Goal: Entertainment & Leisure: Consume media (video, audio)

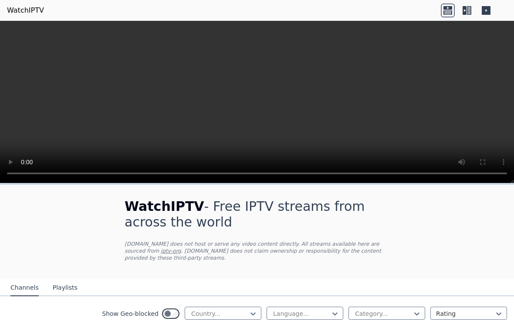
click at [252, 96] on video at bounding box center [257, 102] width 514 height 163
click at [251, 99] on video at bounding box center [257, 102] width 514 height 163
click at [246, 104] on video at bounding box center [257, 102] width 514 height 163
click at [254, 104] on video at bounding box center [257, 102] width 514 height 163
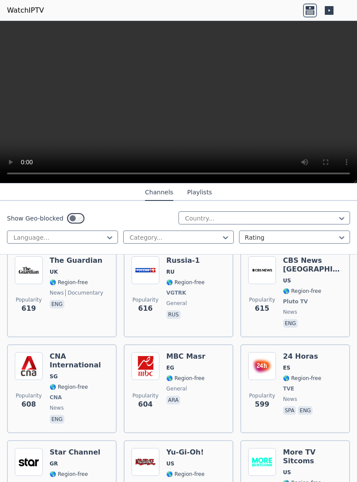
scroll to position [4344, 0]
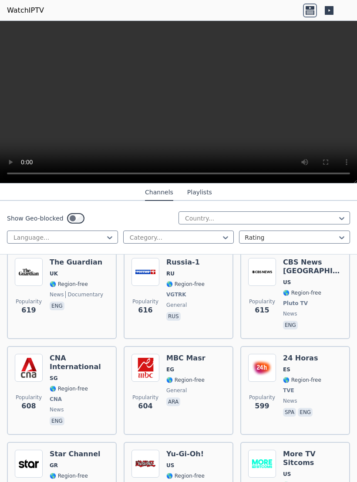
click at [20, 325] on img at bounding box center [29, 464] width 28 height 28
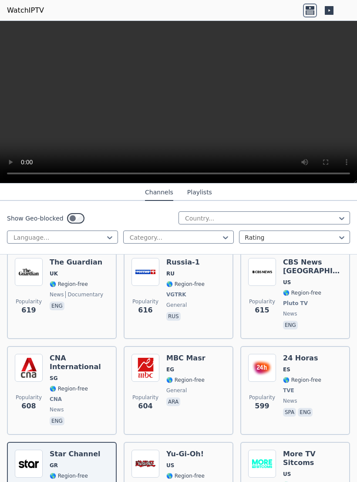
click at [179, 102] on video at bounding box center [178, 102] width 357 height 163
click at [171, 101] on video at bounding box center [178, 102] width 357 height 163
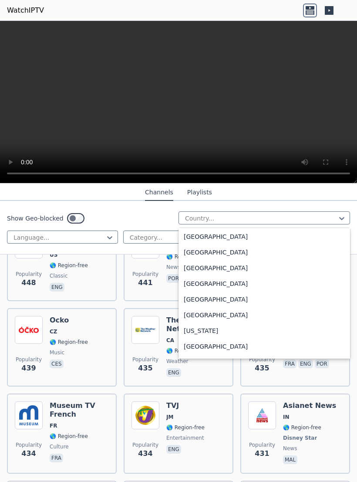
scroll to position [1118, 0]
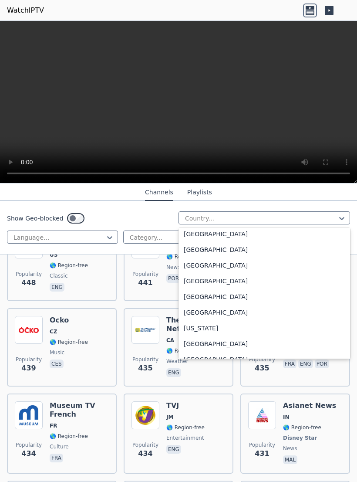
click at [185, 283] on div "Greece" at bounding box center [265, 281] width 172 height 16
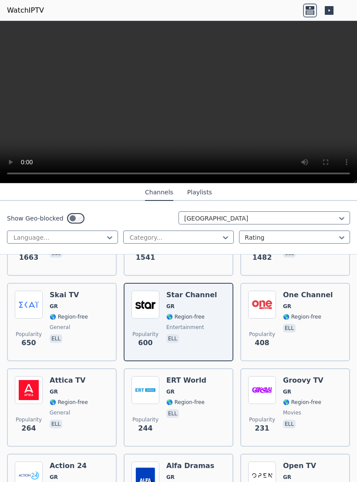
scroll to position [159, 0]
click at [144, 314] on img at bounding box center [146, 305] width 28 height 28
click at [35, 310] on img at bounding box center [29, 305] width 28 height 28
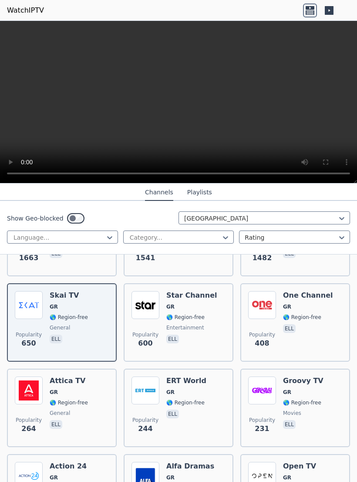
click at [175, 99] on video at bounding box center [178, 102] width 357 height 163
click at [170, 103] on video at bounding box center [178, 102] width 357 height 163
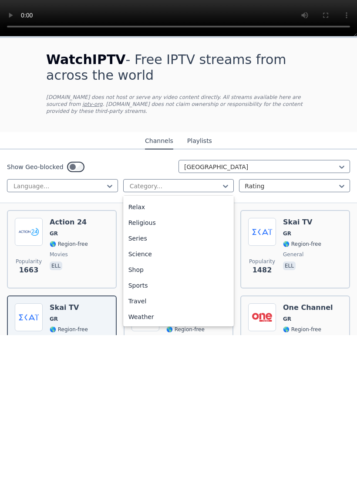
scroll to position [296, 0]
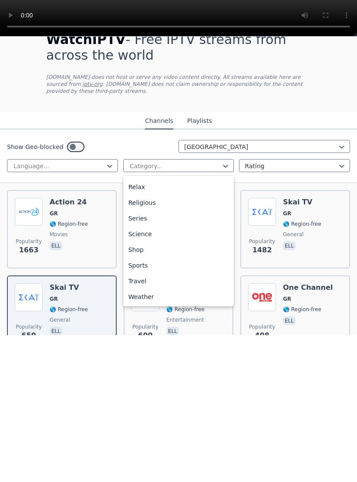
click at [153, 325] on div "Series" at bounding box center [178, 365] width 111 height 16
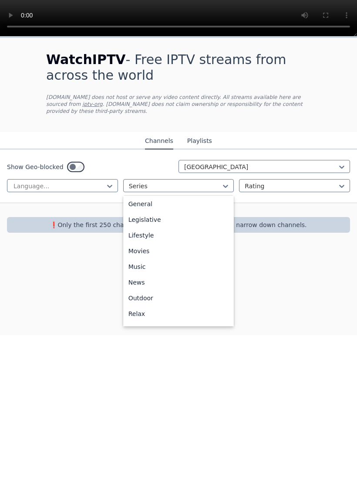
scroll to position [191, 0]
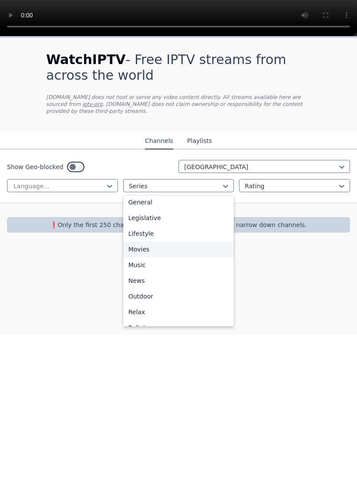
click at [134, 325] on div "Movies" at bounding box center [178, 396] width 111 height 16
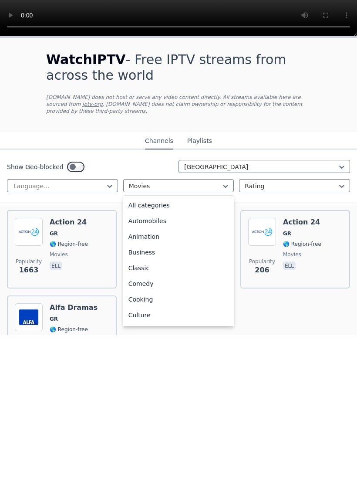
scroll to position [127, 0]
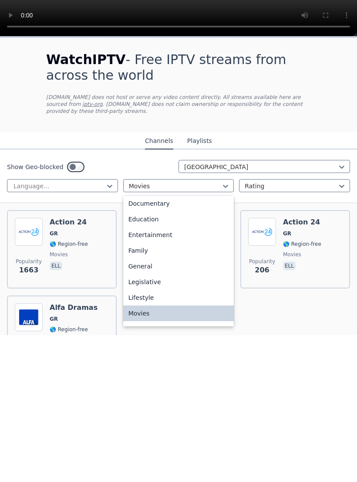
click at [139, 325] on div "Movies" at bounding box center [178, 461] width 111 height 16
click at [136, 325] on div "General" at bounding box center [178, 413] width 111 height 16
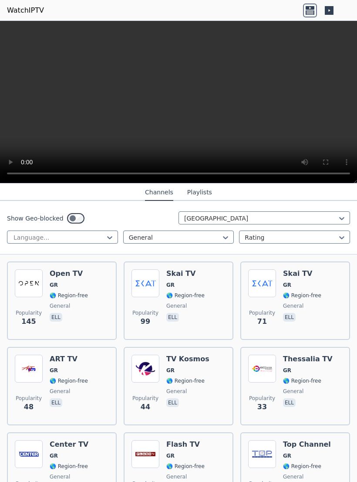
scroll to position [160, 0]
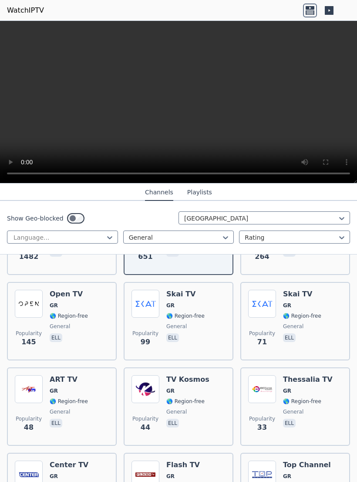
click at [34, 312] on img at bounding box center [29, 304] width 28 height 28
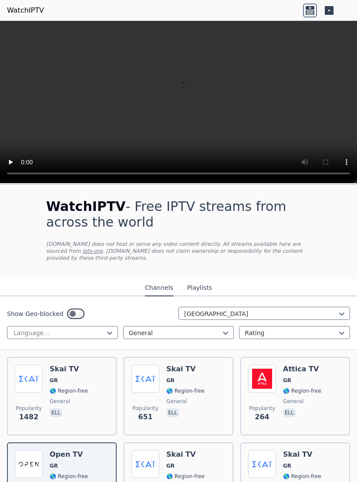
scroll to position [0, 0]
click at [168, 325] on div "Skai TV GR 🌎 Region-free general ell" at bounding box center [186, 396] width 38 height 63
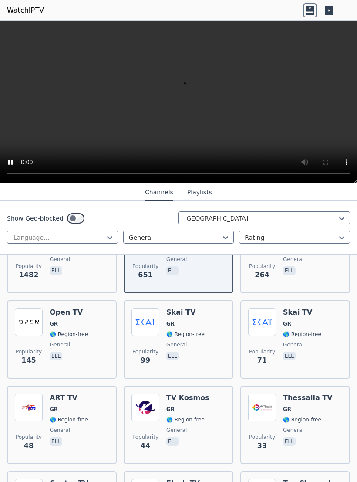
scroll to position [142, 0]
click at [140, 325] on img at bounding box center [146, 322] width 28 height 28
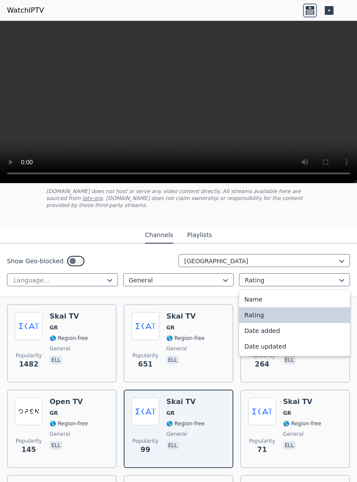
scroll to position [52, 0]
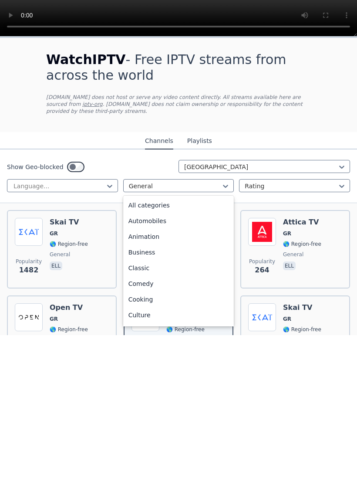
scroll to position [80, 0]
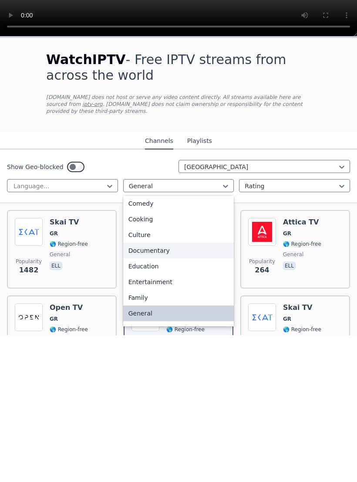
click at [139, 325] on div "Documentary" at bounding box center [178, 398] width 111 height 16
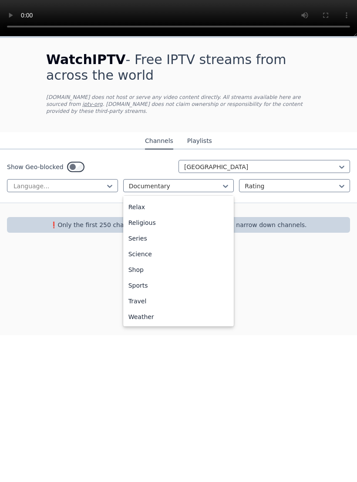
scroll to position [296, 0]
click at [133, 325] on div "Sports" at bounding box center [178, 433] width 111 height 16
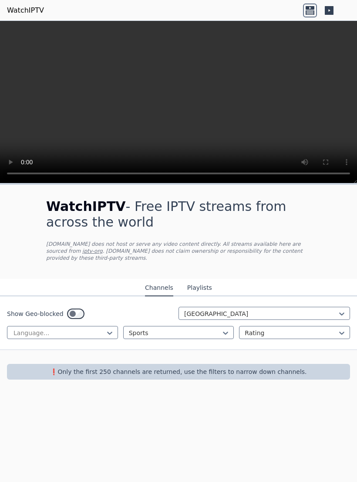
click at [115, 325] on p "❗️Only the first 250 channels are returned, use the filters to narrow down chan…" at bounding box center [178, 372] width 337 height 9
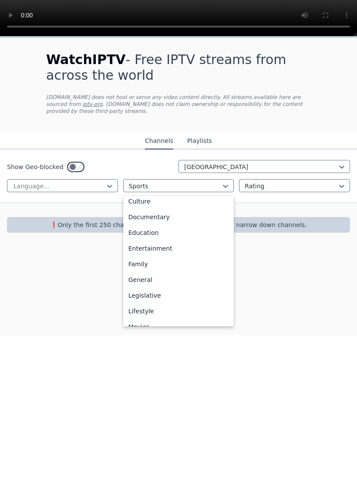
scroll to position [113, 0]
click at [143, 325] on div "Entertainment" at bounding box center [178, 396] width 111 height 16
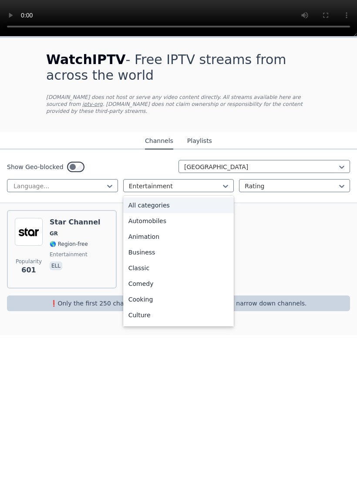
click at [143, 325] on div "All categories" at bounding box center [178, 352] width 111 height 16
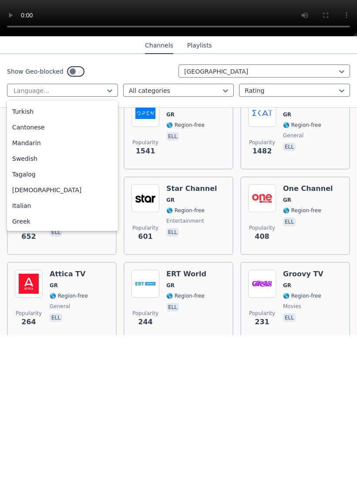
scroll to position [120, 0]
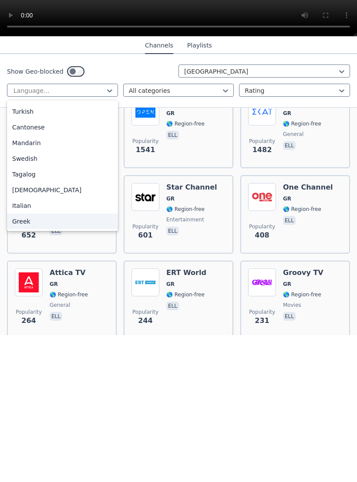
click at [19, 325] on div "Greek" at bounding box center [62, 369] width 111 height 16
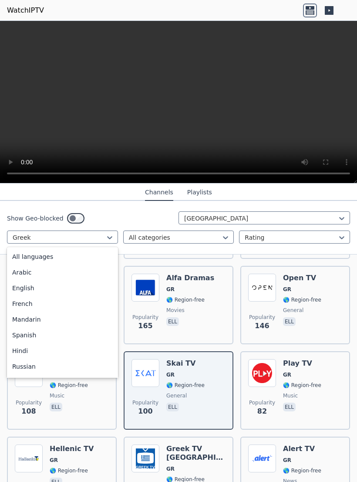
scroll to position [218, 0]
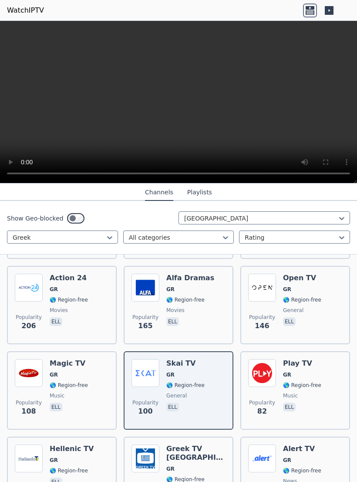
click at [107, 217] on div "Show Geo-blocked Greece" at bounding box center [179, 218] width 344 height 14
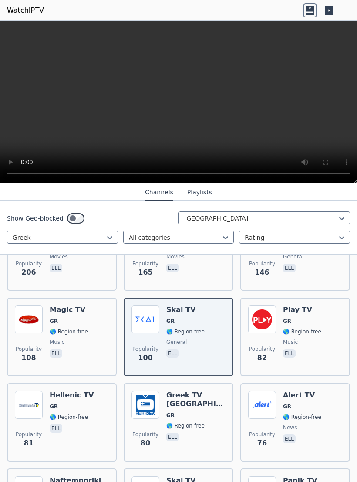
scroll to position [401, 0]
click at [145, 325] on img at bounding box center [146, 405] width 28 height 28
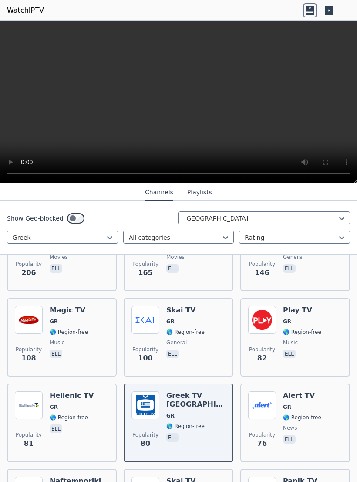
click at [283, 322] on div "Popularity 82 Play TV GR 🌎 Region-free music ell" at bounding box center [295, 337] width 94 height 63
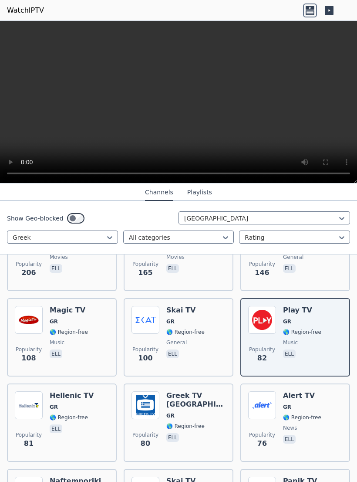
click at [175, 106] on video at bounding box center [178, 102] width 357 height 163
click at [178, 104] on video at bounding box center [178, 102] width 357 height 163
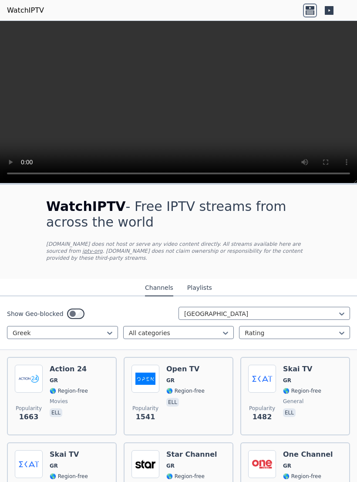
scroll to position [0, 0]
click at [168, 325] on span "GR" at bounding box center [171, 380] width 8 height 7
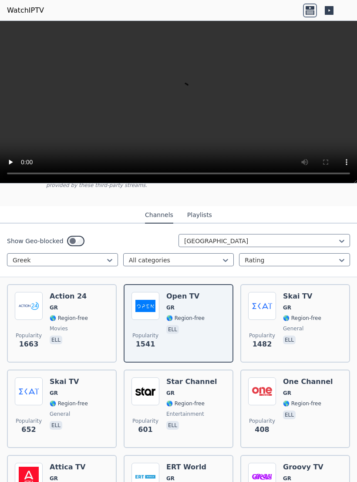
scroll to position [73, 0]
click at [31, 325] on img at bounding box center [29, 392] width 28 height 28
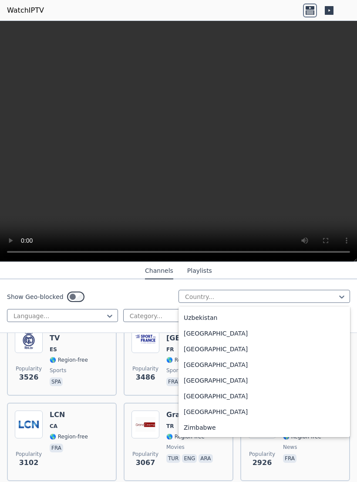
scroll to position [368, 0]
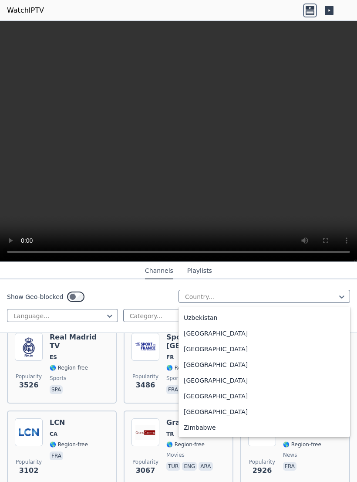
click at [30, 278] on nav "Channels Playlists" at bounding box center [178, 270] width 357 height 17
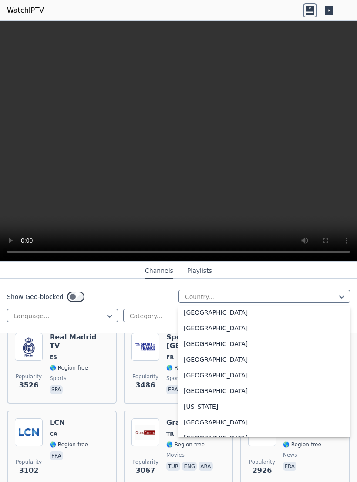
scroll to position [1009, 0]
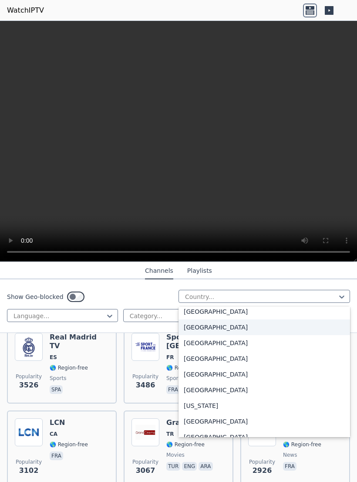
click at [195, 330] on div "France" at bounding box center [265, 328] width 172 height 16
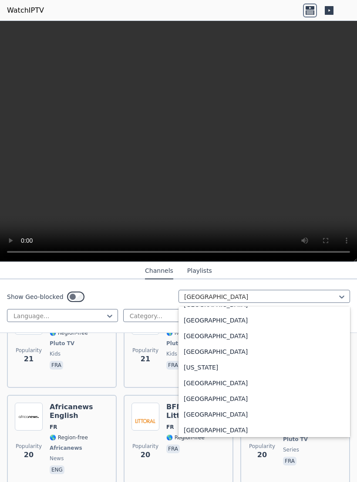
scroll to position [1157, 0]
click at [189, 321] on div "Greece" at bounding box center [265, 320] width 172 height 16
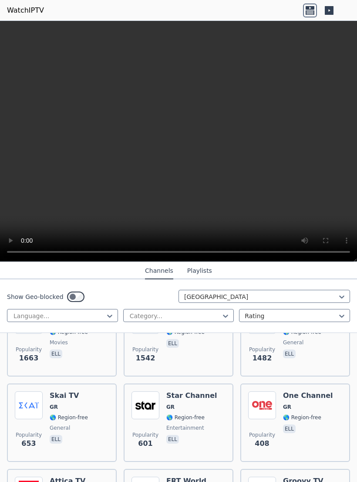
scroll to position [138, 0]
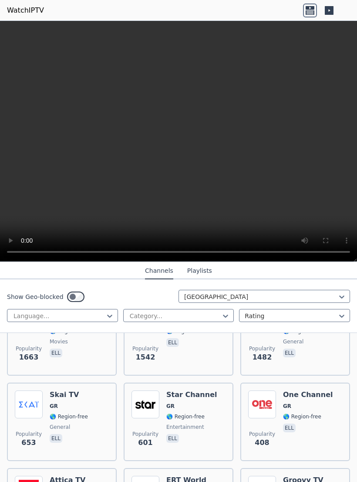
click at [27, 347] on span "Popularity" at bounding box center [29, 348] width 26 height 7
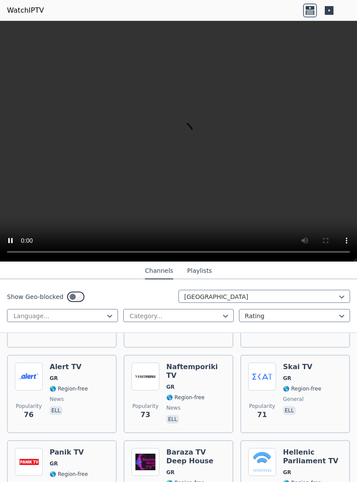
scroll to position [595, 0]
click at [157, 389] on img at bounding box center [146, 377] width 28 height 28
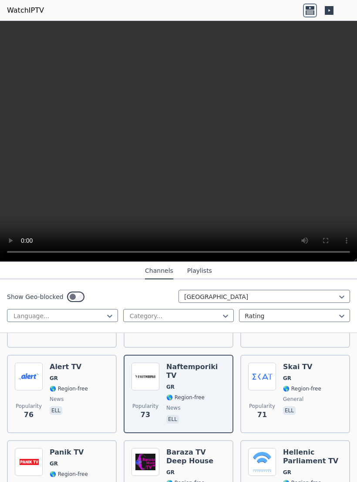
click at [41, 387] on img at bounding box center [29, 377] width 28 height 28
